Goal: Transaction & Acquisition: Purchase product/service

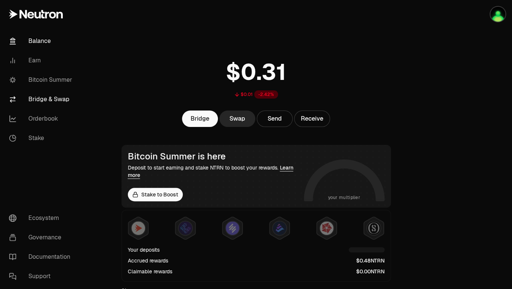
click at [47, 97] on link "Bridge & Swap" at bounding box center [42, 99] width 78 height 19
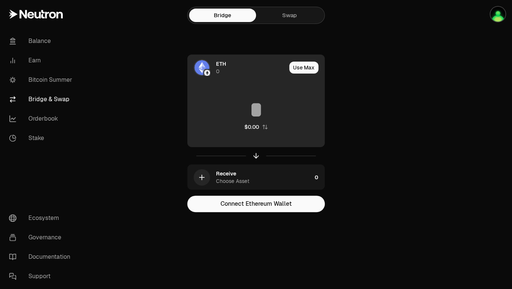
click at [224, 63] on span "ETH" at bounding box center [221, 63] width 10 height 7
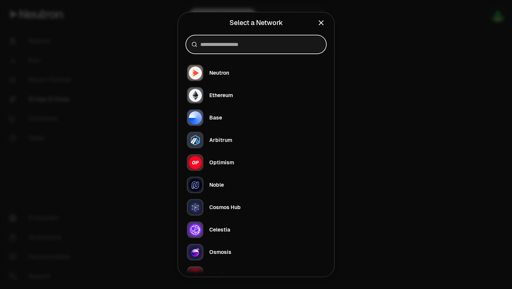
click at [239, 45] on input at bounding box center [260, 44] width 120 height 7
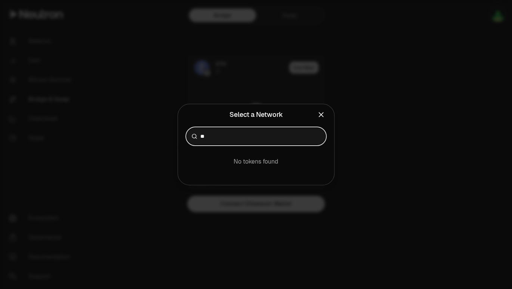
type input "*"
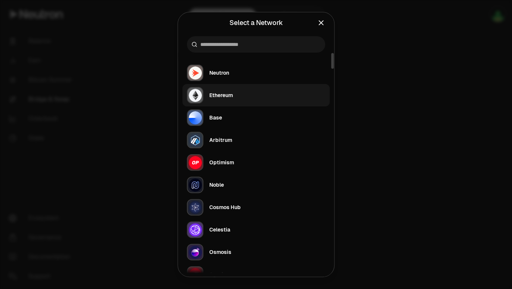
click at [226, 99] on div "Ethereum" at bounding box center [210, 95] width 46 height 16
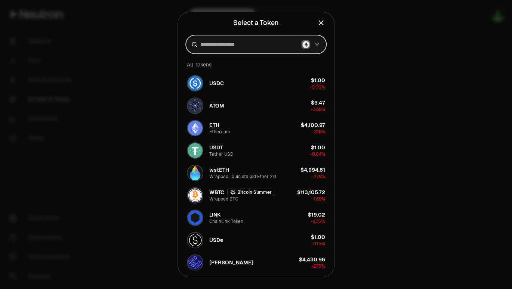
click at [260, 42] on input at bounding box center [249, 44] width 98 height 7
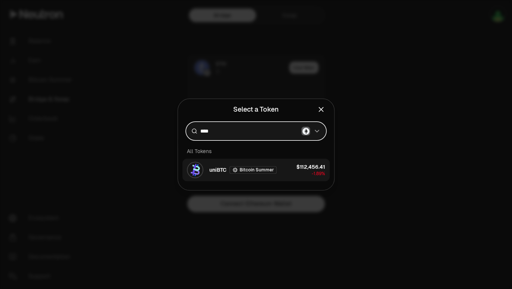
type input "****"
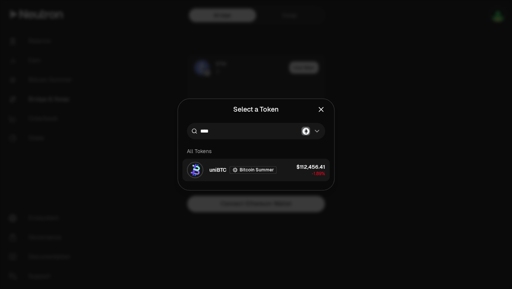
click at [285, 174] on button "uniBTC Bitcoin Summer $112,456.41 -1.89%" at bounding box center [255, 170] width 147 height 22
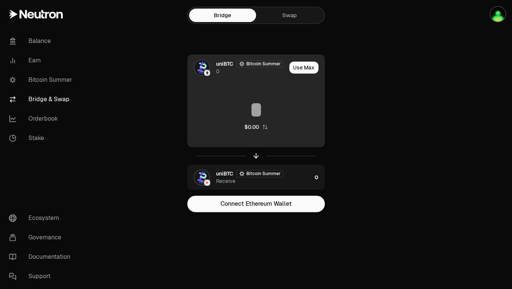
click at [220, 64] on span "uniBTC" at bounding box center [224, 63] width 17 height 7
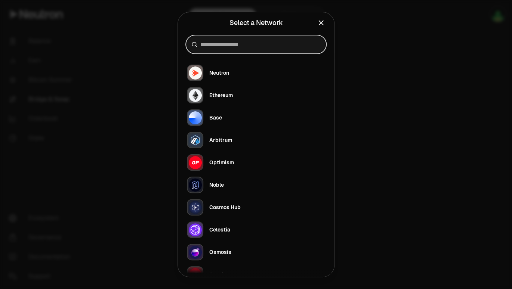
click at [268, 44] on input at bounding box center [260, 44] width 120 height 7
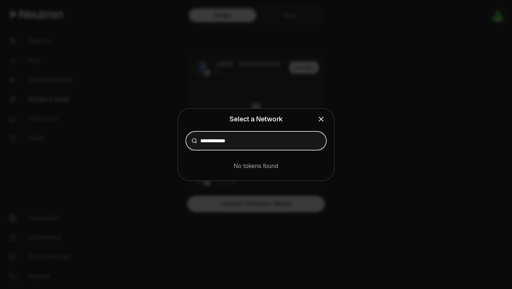
type input "**********"
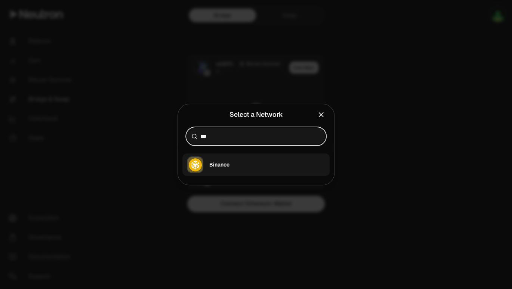
type input "***"
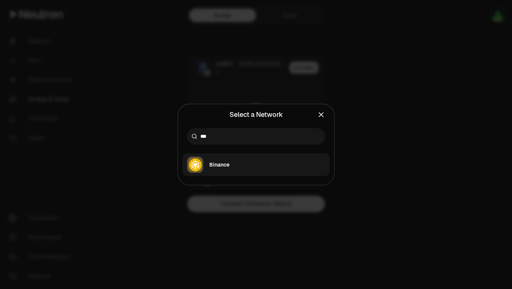
click at [217, 164] on div "Binance" at bounding box center [219, 164] width 20 height 7
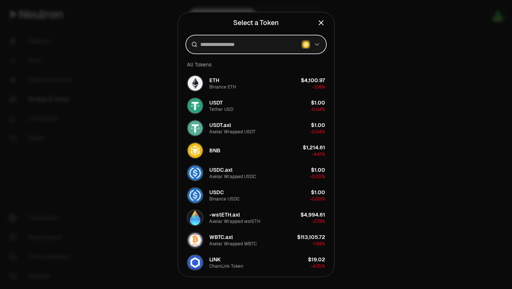
click at [260, 46] on input at bounding box center [249, 44] width 98 height 7
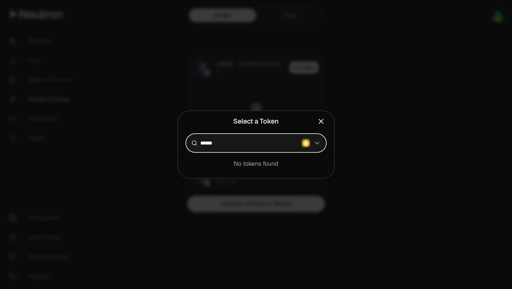
type input "******"
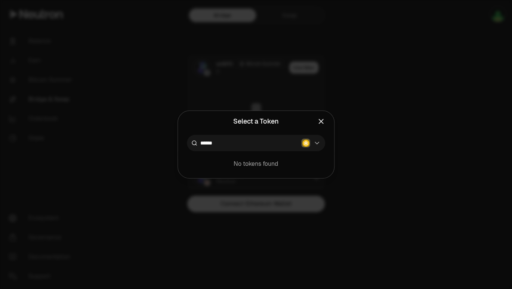
click at [249, 152] on div "No tokens found" at bounding box center [256, 164] width 156 height 27
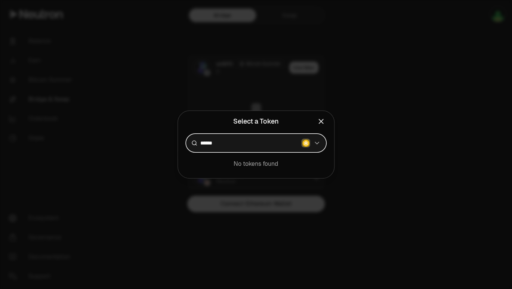
click at [260, 144] on input "******" at bounding box center [249, 142] width 98 height 7
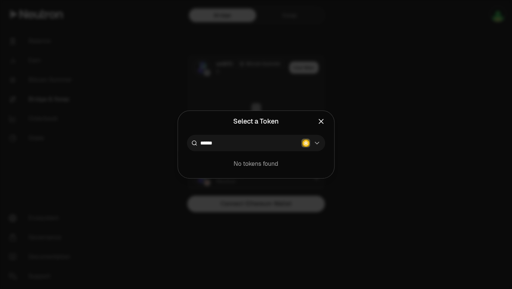
click at [405, 150] on div at bounding box center [256, 144] width 512 height 289
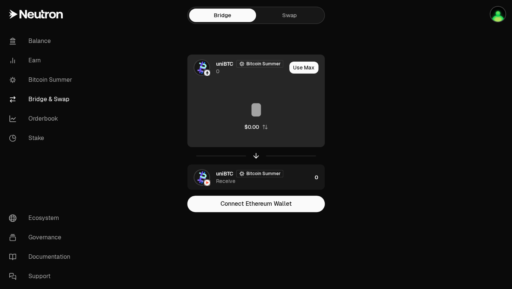
click at [226, 72] on div "uniBTC Bitcoin Summer 0" at bounding box center [251, 67] width 70 height 15
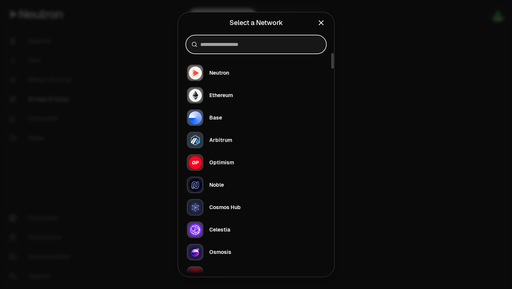
click at [228, 47] on input at bounding box center [260, 44] width 120 height 7
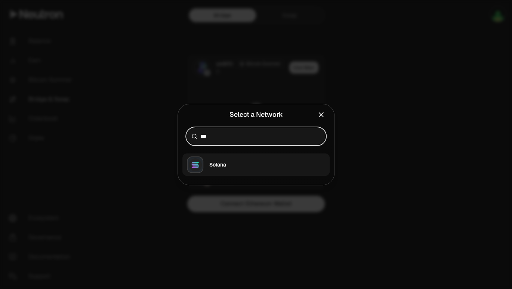
type input "***"
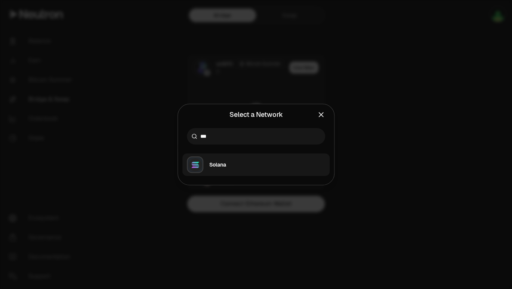
click at [227, 167] on button "Solana" at bounding box center [255, 164] width 147 height 22
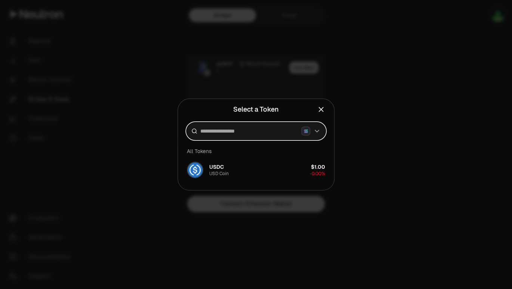
click at [246, 132] on input at bounding box center [249, 130] width 98 height 7
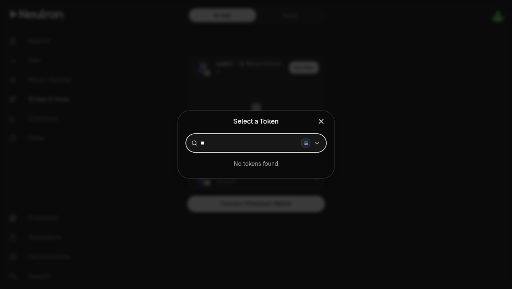
type input "*"
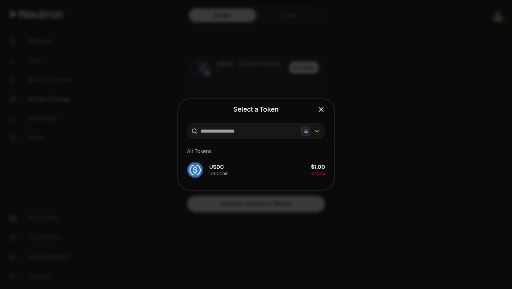
click at [321, 111] on icon "Close" at bounding box center [321, 109] width 8 height 8
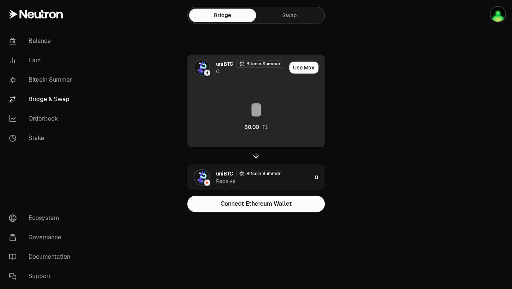
click at [271, 73] on div "uniBTC Bitcoin Summer 0" at bounding box center [251, 67] width 70 height 15
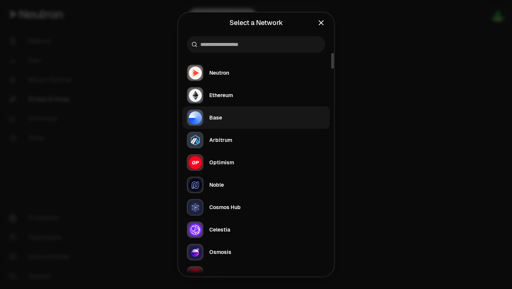
click at [220, 122] on div "Base" at bounding box center [204, 117] width 35 height 16
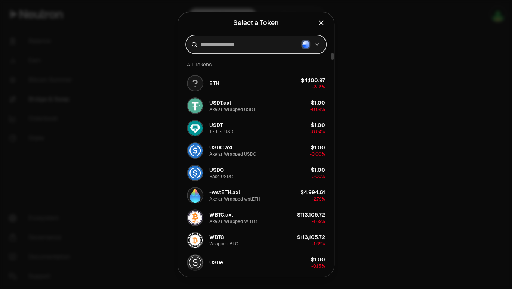
click at [245, 44] on input at bounding box center [249, 44] width 98 height 7
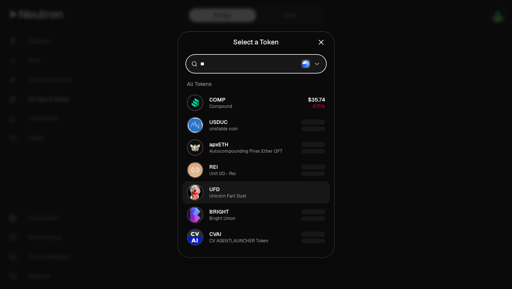
type input "*"
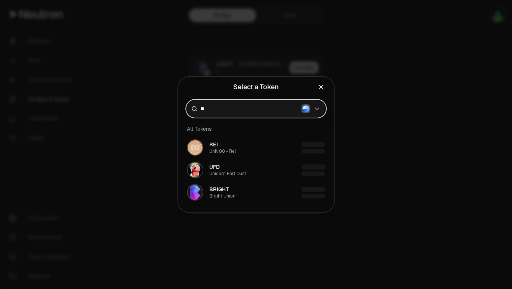
type input "*"
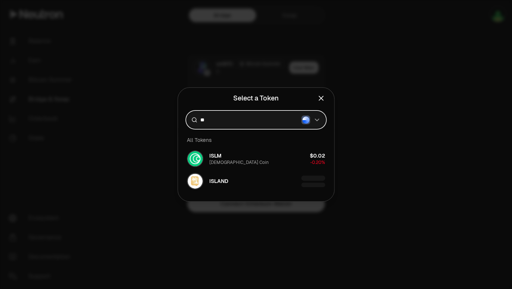
type input "*"
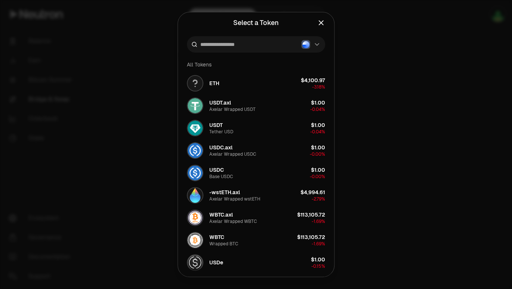
click at [320, 24] on icon "Close" at bounding box center [321, 23] width 8 height 8
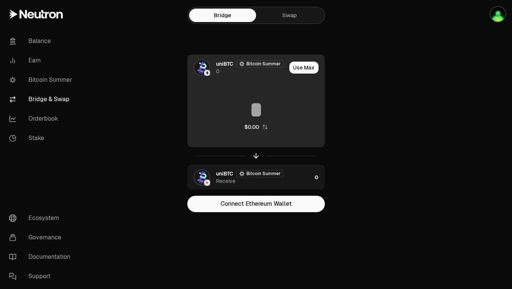
click at [226, 69] on div "uniBTC Bitcoin Summer 0" at bounding box center [251, 67] width 70 height 15
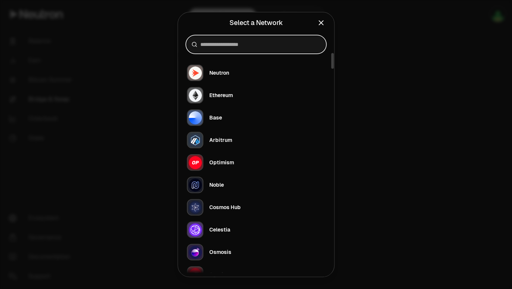
click at [246, 43] on input at bounding box center [260, 44] width 120 height 7
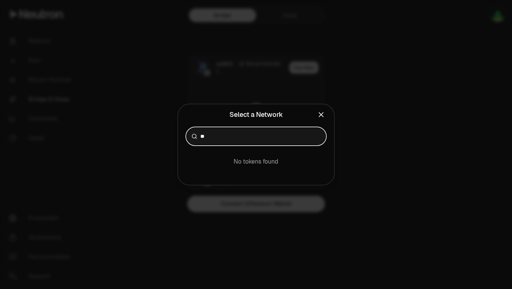
type input "*"
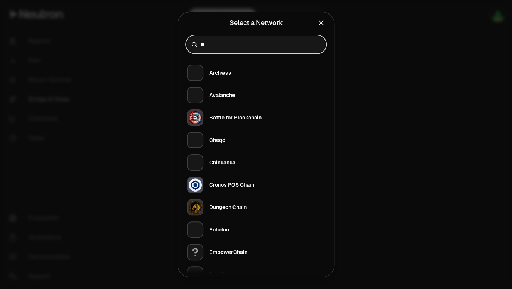
type input "*"
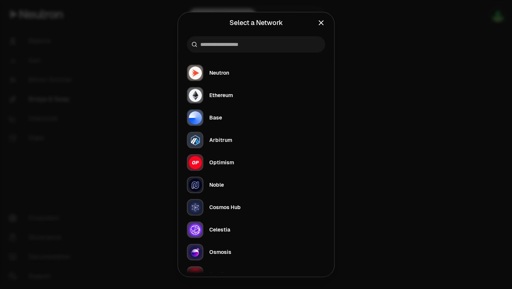
click at [323, 23] on icon "Close" at bounding box center [321, 23] width 8 height 8
